Goal: Information Seeking & Learning: Learn about a topic

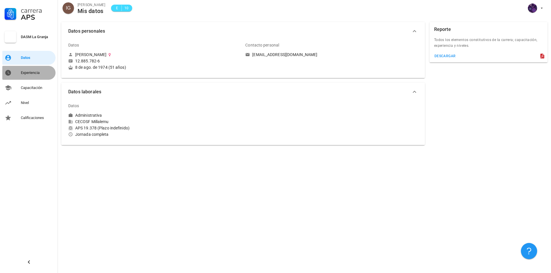
click at [27, 72] on div "Experiencia" at bounding box center [37, 73] width 32 height 5
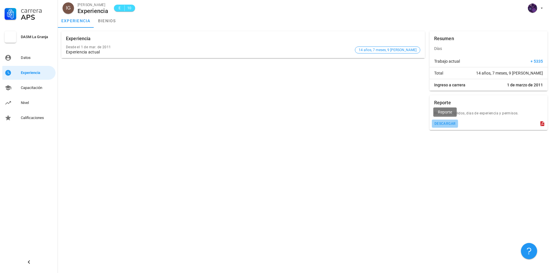
click at [445, 121] on button "descargar" at bounding box center [445, 124] width 26 height 8
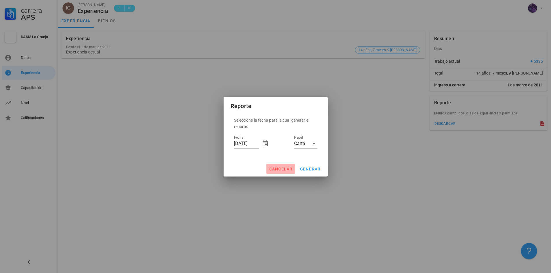
click at [281, 167] on span "cancelar" at bounding box center [281, 169] width 24 height 5
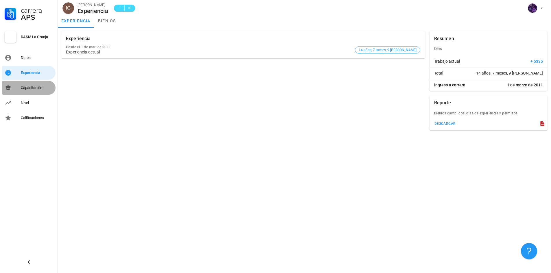
click at [33, 89] on div "Capacitación" at bounding box center [37, 88] width 32 height 5
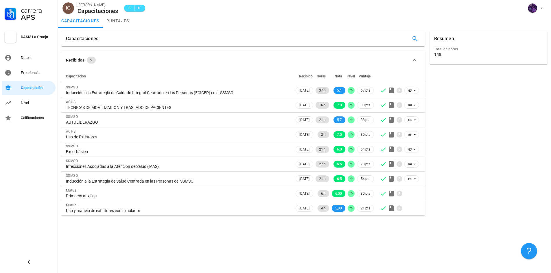
click at [21, 150] on div "Carrera APS DASM La Granja Datos Experiencia Capacitación Nivel Calificaciones" at bounding box center [29, 136] width 58 height 273
click at [31, 105] on div "Nivel" at bounding box center [37, 103] width 32 height 5
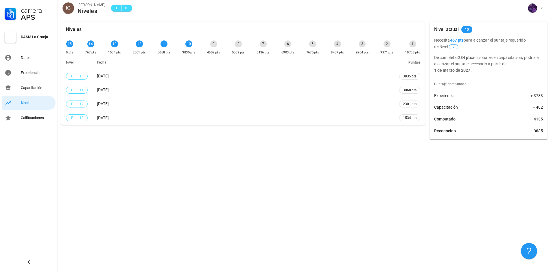
click at [282, 165] on div "Niveles 15 0 pts 14 767 pts 13 1534 pts 12 2301 pts 11 3068 pts 10 3835 pts 9 4…" at bounding box center [304, 146] width 493 height 255
click at [40, 117] on div "Calificaciones" at bounding box center [37, 118] width 32 height 5
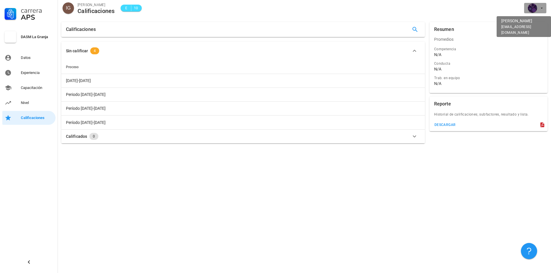
click at [543, 8] on icon "button" at bounding box center [541, 8] width 5 height 5
click at [536, 21] on div "Salir" at bounding box center [538, 23] width 9 height 12
